Goal: Information Seeking & Learning: Learn about a topic

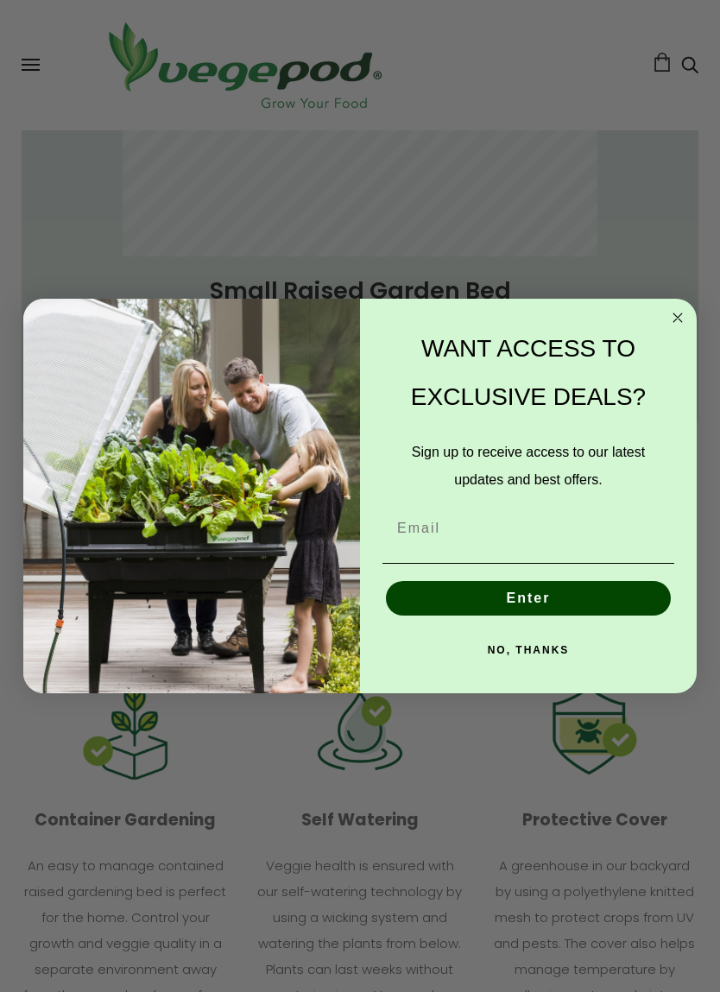
scroll to position [0, 332]
click at [686, 307] on form "WANT ACCESS TO EXCLUSIVE DEALS? Sign up to receive access to our latest updates…" at bounding box center [359, 496] width 673 height 395
click at [677, 325] on circle "Close dialog" at bounding box center [678, 318] width 20 height 20
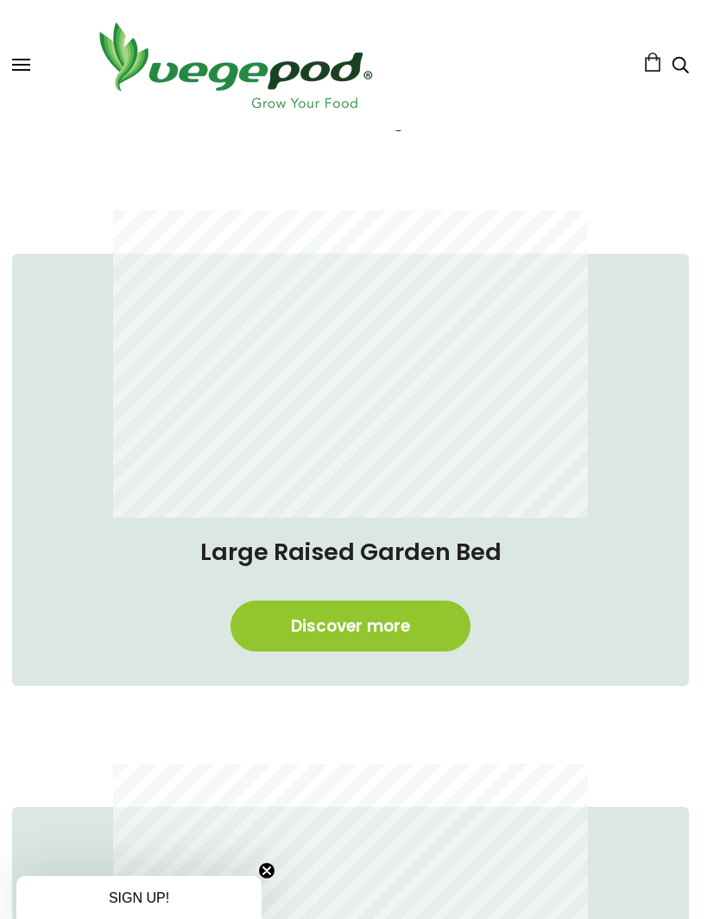
scroll to position [532, 9]
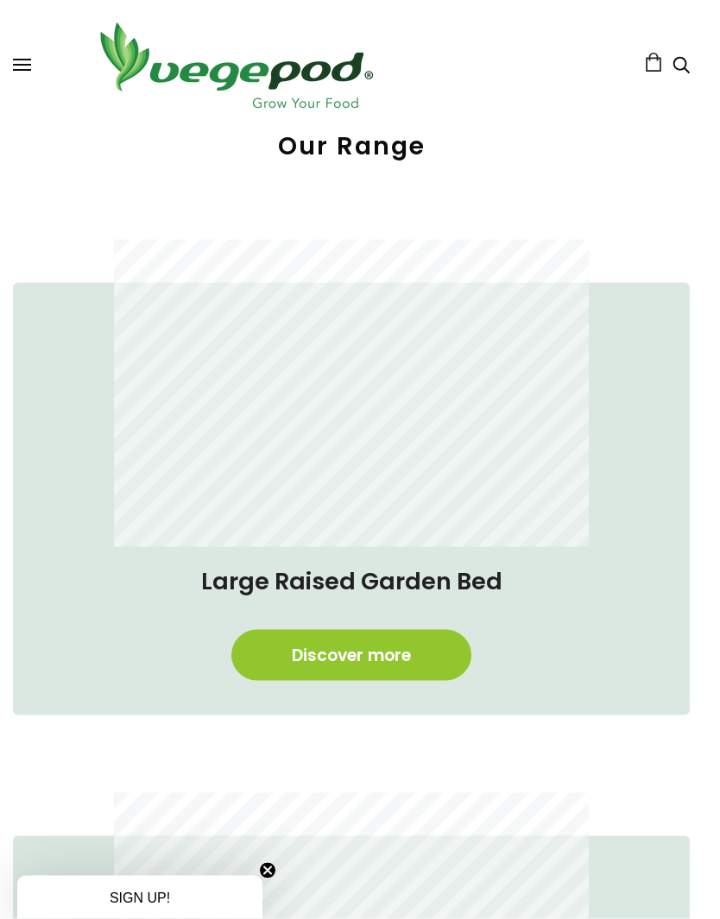
click at [0, 565] on div "Large Raised Garden Bed Discover more" at bounding box center [337, 559] width 705 height 553
click at [394, 667] on link "Discover more" at bounding box center [351, 655] width 240 height 51
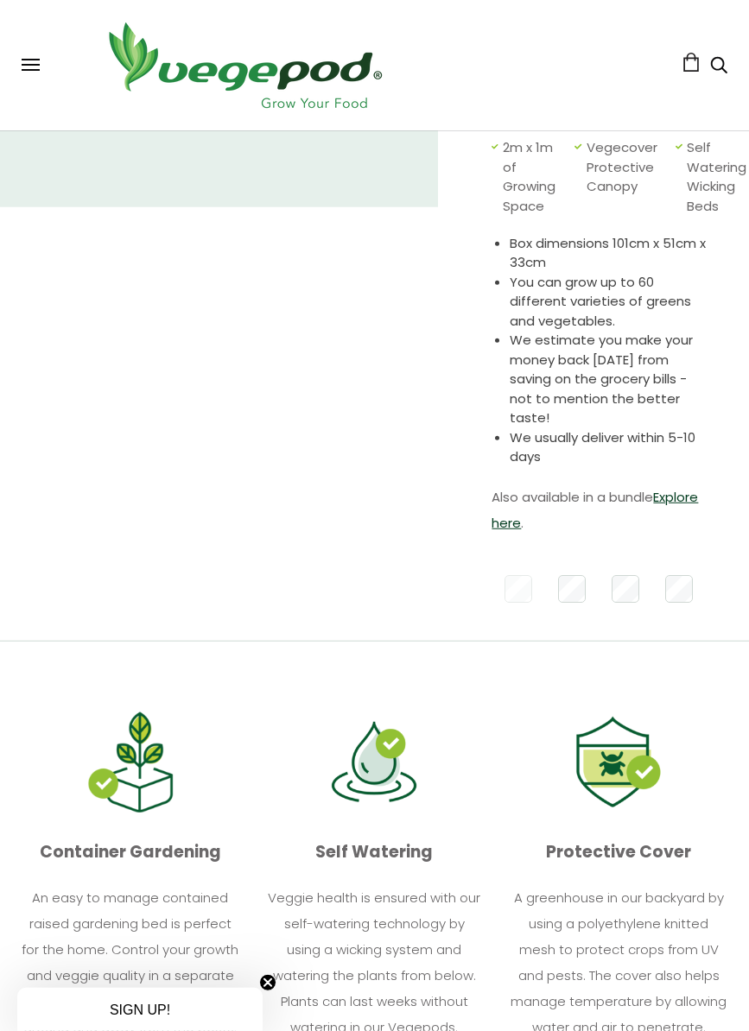
scroll to position [437, 0]
click at [524, 521] on link "Explore here" at bounding box center [594, 509] width 206 height 44
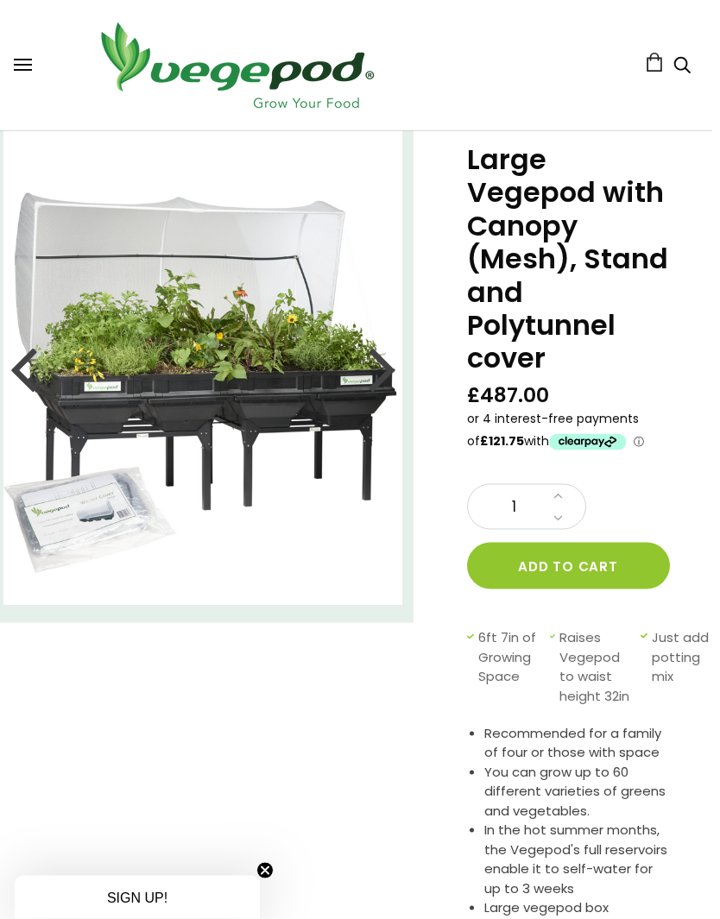
scroll to position [0, 5]
